Goal: Task Accomplishment & Management: Use online tool/utility

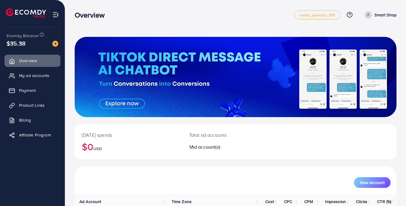
click at [171, 97] on div at bounding box center [236, 77] width 322 height 80
click at [26, 73] on span "My ad accounts" at bounding box center [36, 76] width 30 height 6
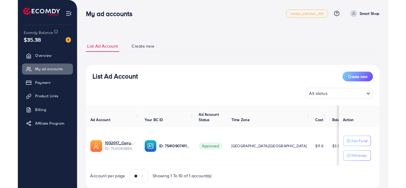
scroll to position [19, 0]
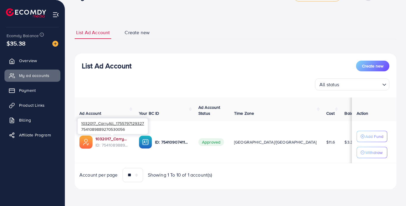
click at [106, 139] on link "1032017_CarryAll_1755797129327" at bounding box center [112, 139] width 34 height 6
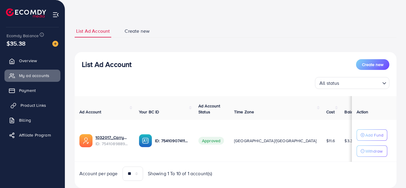
click at [30, 105] on span "Product Links" at bounding box center [34, 105] width 26 height 6
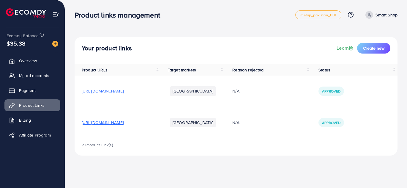
click at [124, 121] on span "[URL][DOMAIN_NAME]" at bounding box center [103, 123] width 42 height 6
click at [124, 123] on span "[URL][DOMAIN_NAME]" at bounding box center [103, 123] width 42 height 6
click at [124, 92] on span "[URL][DOMAIN_NAME]" at bounding box center [103, 91] width 42 height 6
click at [110, 121] on span "[URL][DOMAIN_NAME]" at bounding box center [103, 123] width 42 height 6
click at [124, 122] on span "[URL][DOMAIN_NAME]" at bounding box center [103, 123] width 42 height 6
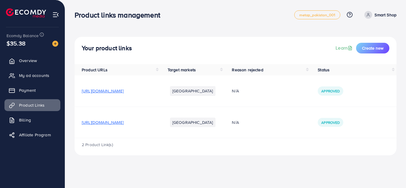
click at [124, 121] on span "[URL][DOMAIN_NAME]" at bounding box center [103, 123] width 42 height 6
click at [123, 123] on span "[URL][DOMAIN_NAME]" at bounding box center [103, 123] width 42 height 6
click at [371, 48] on span "Create new" at bounding box center [372, 48] width 21 height 6
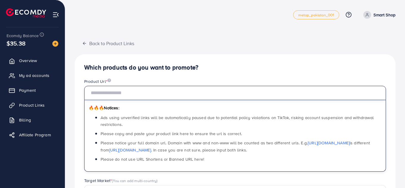
click at [136, 93] on input "text" at bounding box center [235, 93] width 302 height 14
paste input "**********"
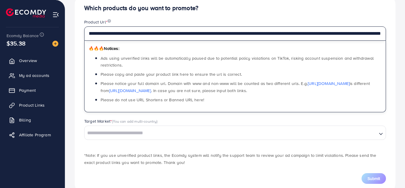
scroll to position [74, 0]
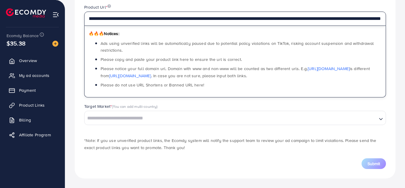
type input "**********"
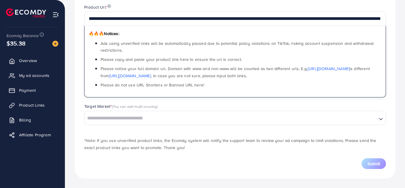
scroll to position [0, 0]
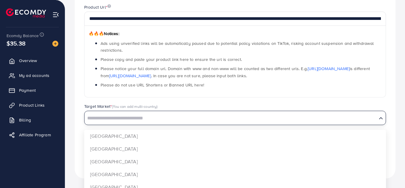
click at [126, 118] on input "Search for option" at bounding box center [230, 118] width 291 height 9
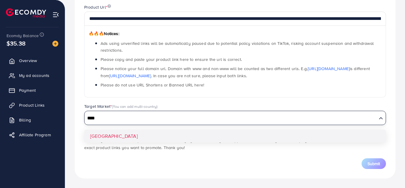
type input "****"
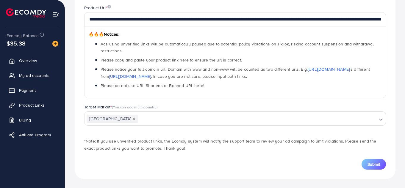
scroll to position [74, 0]
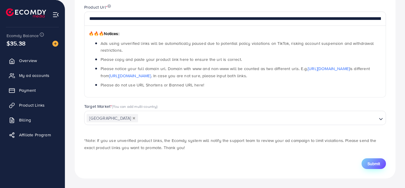
click at [371, 162] on span "Submit" at bounding box center [373, 164] width 12 height 6
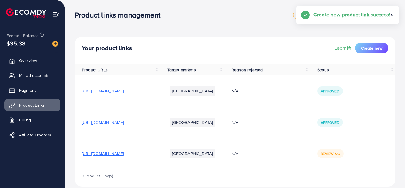
scroll to position [8, 0]
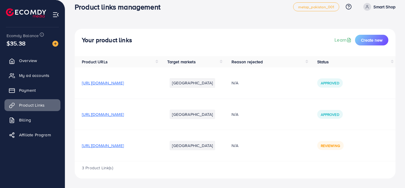
click at [120, 115] on span "[URL][DOMAIN_NAME]" at bounding box center [103, 115] width 42 height 6
